Goal: Find contact information: Find contact information

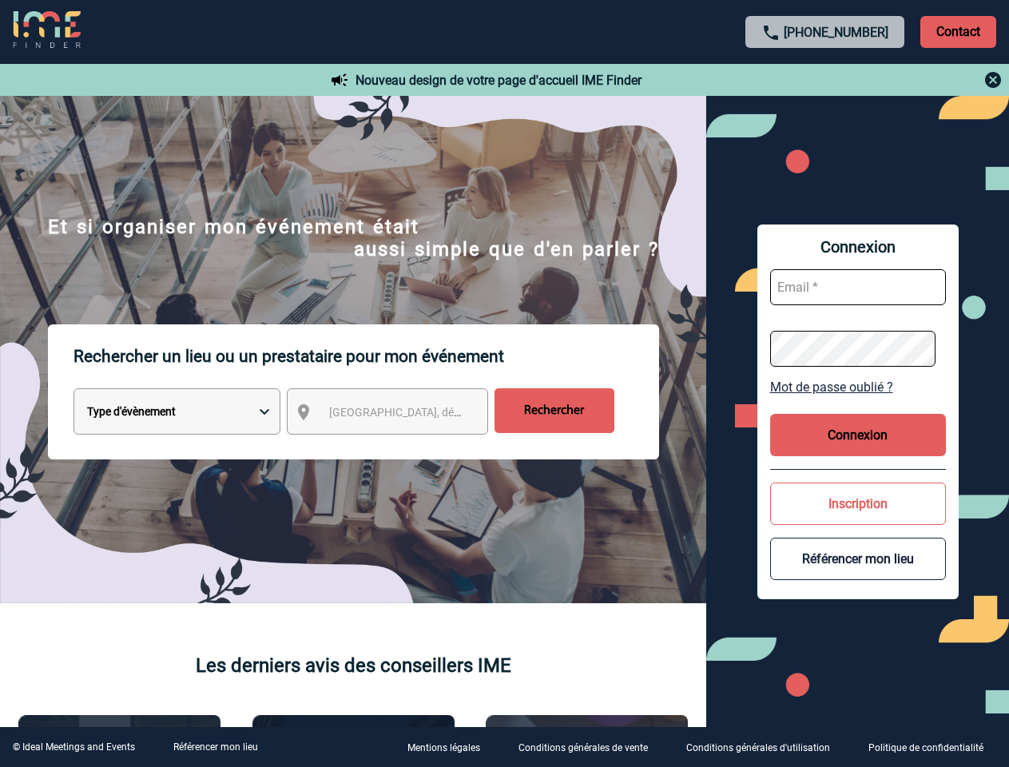
click at [504, 384] on p "Rechercher un lieu ou un prestataire pour mon événement" at bounding box center [367, 356] width 586 height 64
click at [958, 31] on p "Contact" at bounding box center [959, 32] width 76 height 32
click at [825, 80] on div at bounding box center [826, 79] width 356 height 19
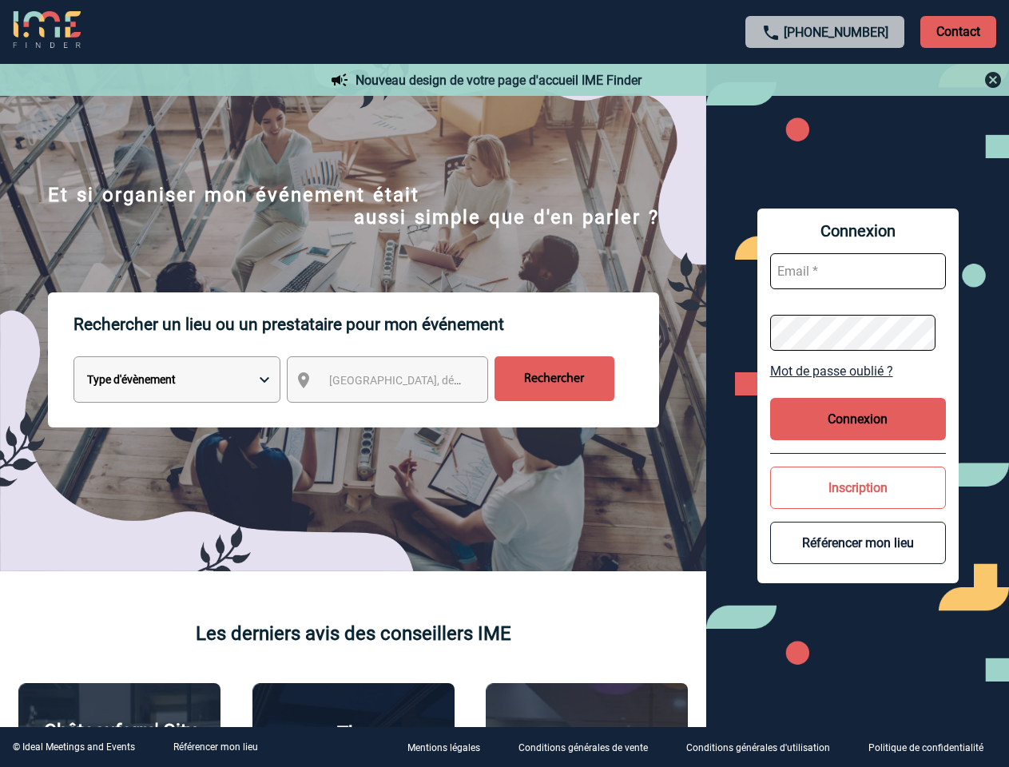
click at [402, 415] on div at bounding box center [428, 325] width 856 height 650
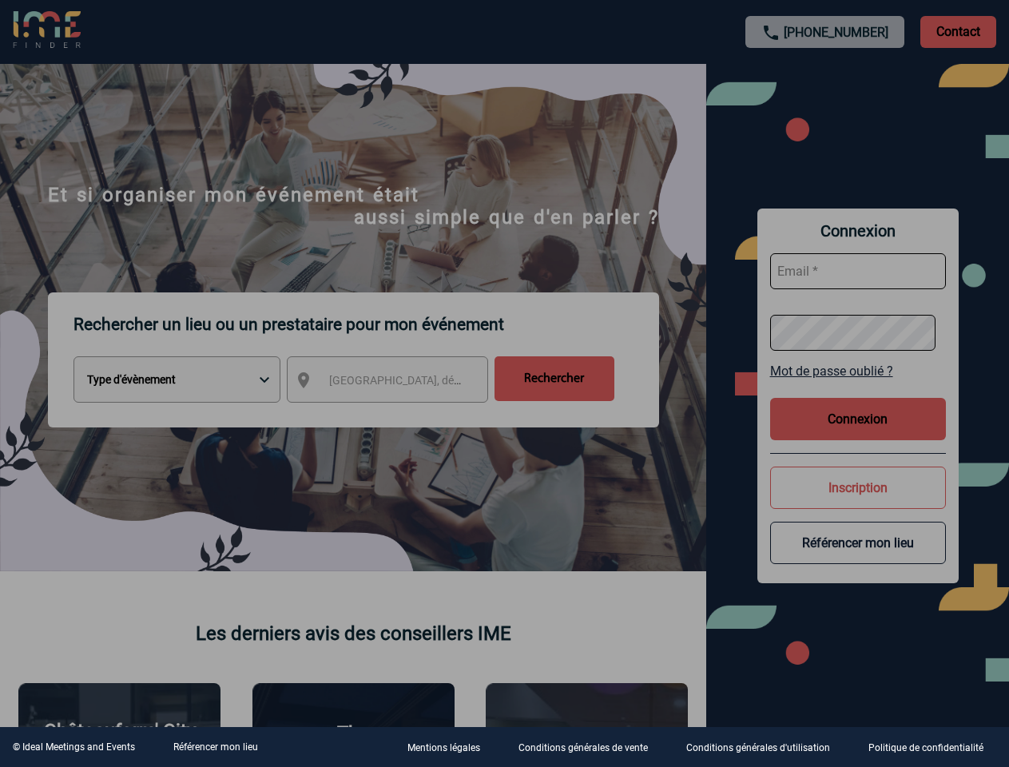
click at [858, 387] on div at bounding box center [504, 383] width 1009 height 767
click at [858, 435] on div at bounding box center [504, 383] width 1009 height 767
click at [858, 503] on div at bounding box center [504, 383] width 1009 height 767
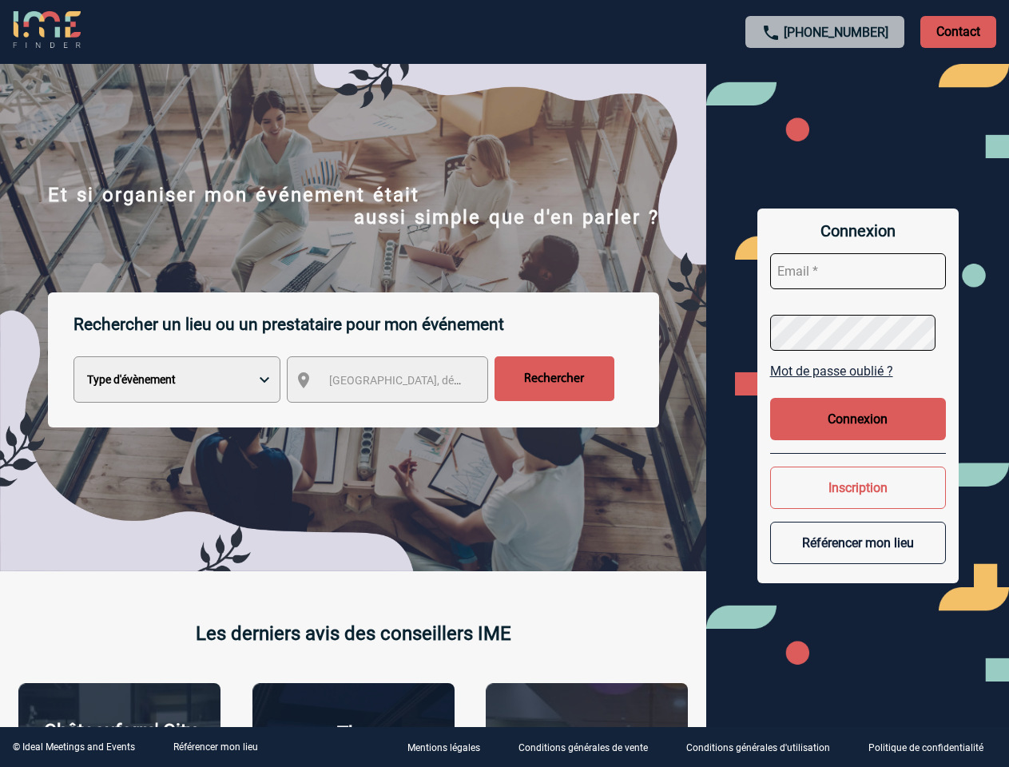
click at [858, 559] on button "Référencer mon lieu" at bounding box center [858, 543] width 176 height 42
click at [215, 747] on link "Référencer mon lieu" at bounding box center [215, 747] width 85 height 11
